Goal: Check status: Check status

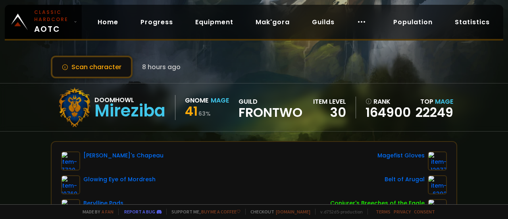
click at [89, 54] on div "Scan character 8 hours ago Doomhowl Mireziba Gnome Mage 41 63 % guild Frontwo i…" at bounding box center [254, 102] width 508 height 204
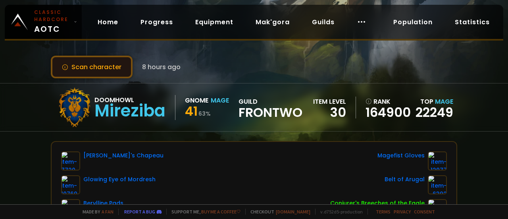
click at [88, 66] on button "Scan character" at bounding box center [92, 67] width 82 height 23
click at [110, 63] on button "Scan character" at bounding box center [92, 67] width 82 height 23
click at [107, 66] on button "Scan character" at bounding box center [92, 67] width 82 height 23
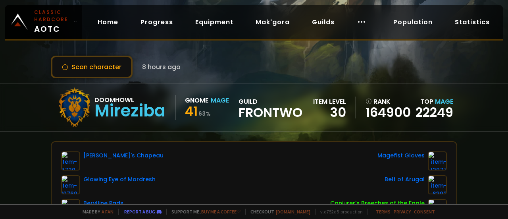
click at [160, 44] on div "Scan character 8 hours ago Doomhowl Mireziba Gnome Mage 41 63 % guild Frontwo i…" at bounding box center [254, 102] width 508 height 204
